Goal: Transaction & Acquisition: Subscribe to service/newsletter

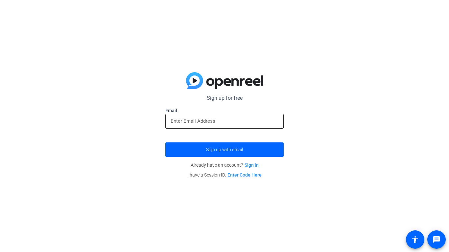
click at [234, 120] on input "email" at bounding box center [225, 121] width 108 height 8
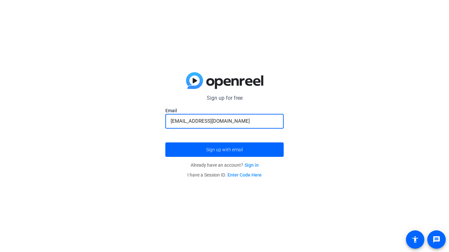
click at [165, 143] on button "Sign up with email" at bounding box center [224, 150] width 118 height 14
type input "[EMAIL_ADDRESS][DOMAIN_NAME]"
click at [165, 143] on button "Sign up with email" at bounding box center [224, 150] width 118 height 14
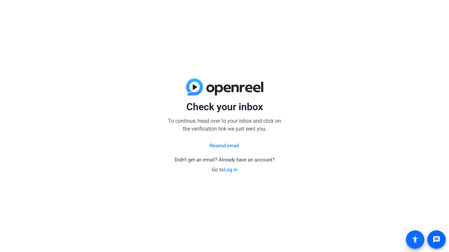
click at [417, 243] on mat-icon "accessibility" at bounding box center [415, 240] width 8 height 8
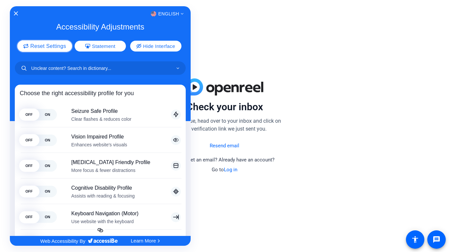
click at [48, 49] on button "Reset Settings" at bounding box center [44, 46] width 55 height 12
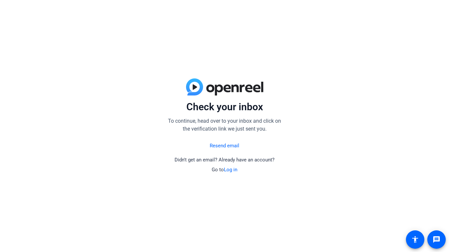
click at [228, 171] on link "Log in" at bounding box center [230, 170] width 13 height 6
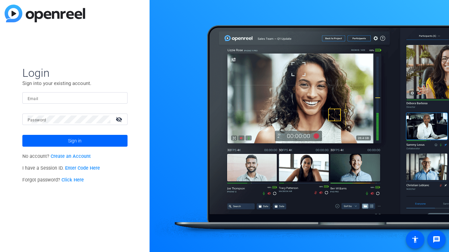
click at [78, 154] on link "Create an Account" at bounding box center [71, 157] width 40 height 6
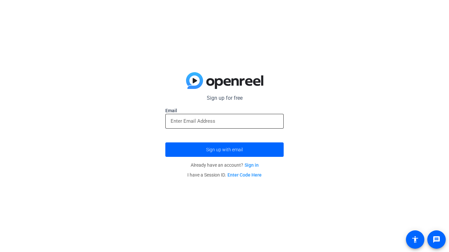
click at [180, 126] on div at bounding box center [225, 121] width 108 height 15
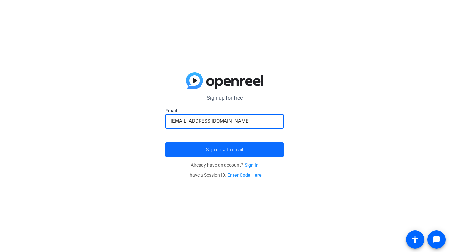
click at [247, 149] on span "submit" at bounding box center [224, 150] width 118 height 16
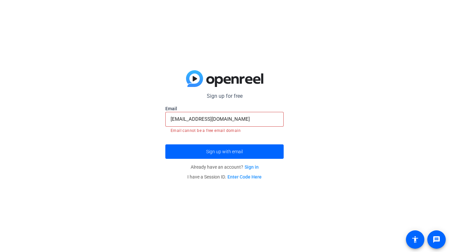
click at [189, 118] on input "[EMAIL_ADDRESS][DOMAIN_NAME]" at bounding box center [225, 119] width 108 height 8
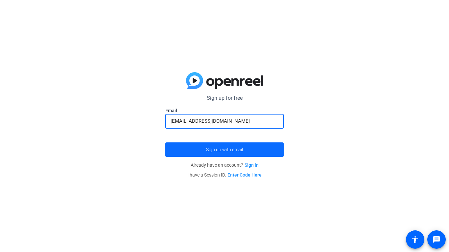
type input "[EMAIL_ADDRESS][DOMAIN_NAME]"
click at [202, 153] on span "submit" at bounding box center [224, 150] width 118 height 16
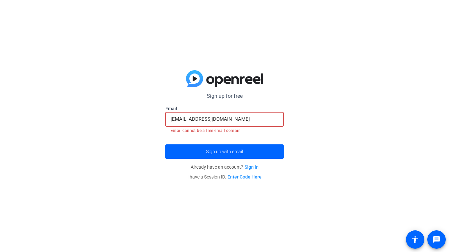
drag, startPoint x: 233, startPoint y: 117, endPoint x: 81, endPoint y: 113, distance: 152.6
click at [81, 113] on div "Sign up for free Email [EMAIL_ADDRESS][DOMAIN_NAME] Email cannot be a free emai…" at bounding box center [224, 126] width 449 height 252
